Goal: Task Accomplishment & Management: Manage account settings

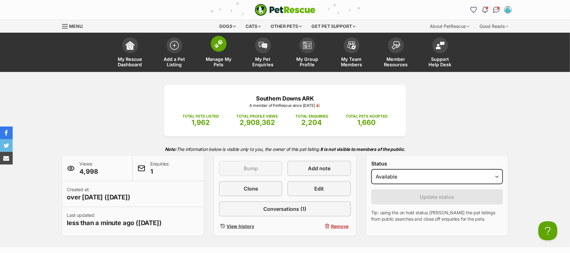
click at [218, 48] on img at bounding box center [218, 44] width 9 height 8
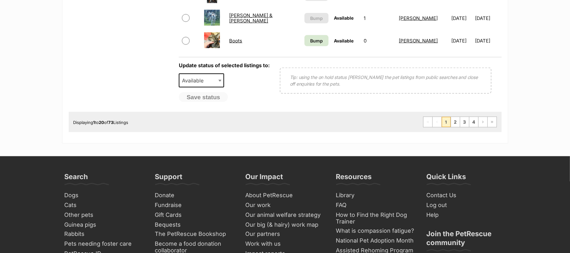
scroll to position [633, 0]
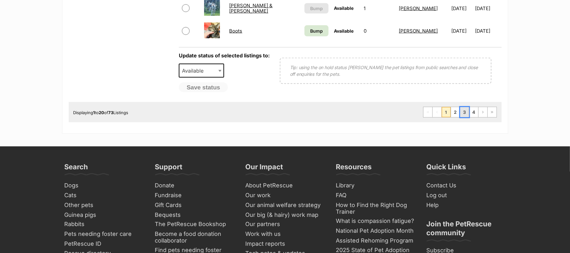
click at [460, 117] on link "3" at bounding box center [464, 112] width 9 height 10
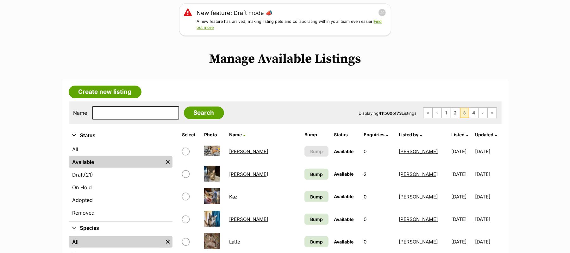
scroll to position [42, 0]
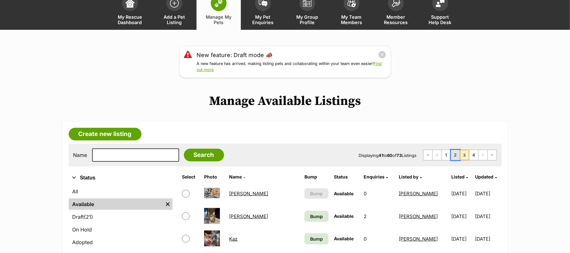
click at [451, 160] on link "2" at bounding box center [455, 155] width 9 height 10
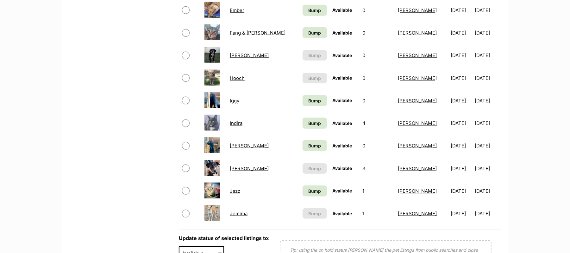
scroll to position [507, 0]
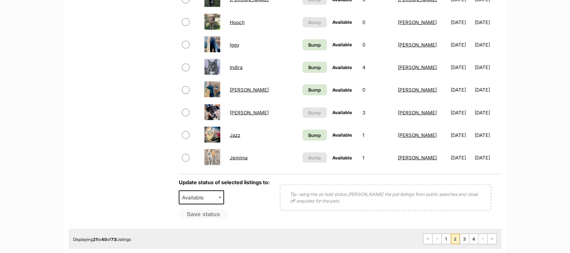
click at [236, 116] on link "Janis" at bounding box center [249, 113] width 39 height 6
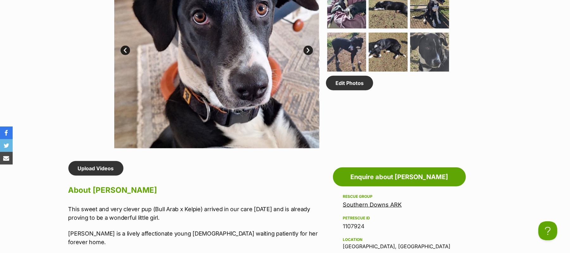
scroll to position [338, 0]
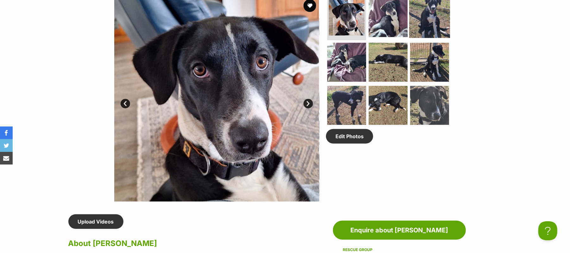
click at [432, 38] on img at bounding box center [429, 17] width 41 height 41
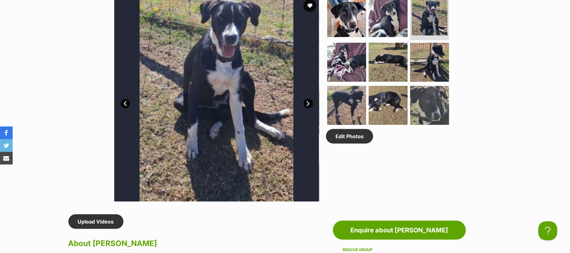
click at [73, 92] on div "Available 3 of 9 images 3 of 9 images 3 of 9 images 3 of 9 images 3 of 9 images…" at bounding box center [285, 94] width 570 height 215
click at [345, 126] on img at bounding box center [346, 105] width 41 height 41
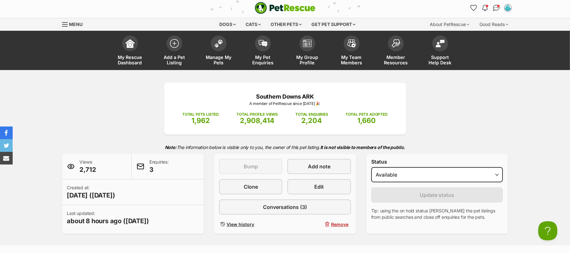
scroll to position [0, 0]
